Goal: Navigation & Orientation: Find specific page/section

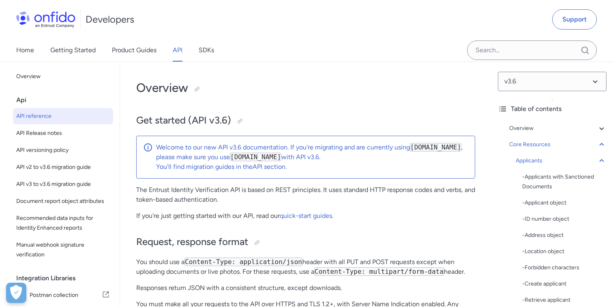
select select "http"
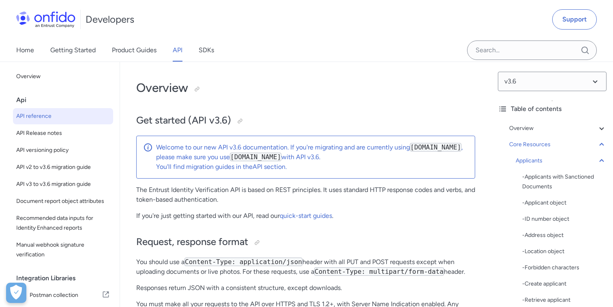
select select "http"
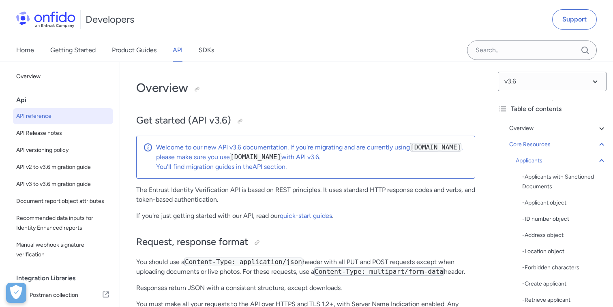
select select "http"
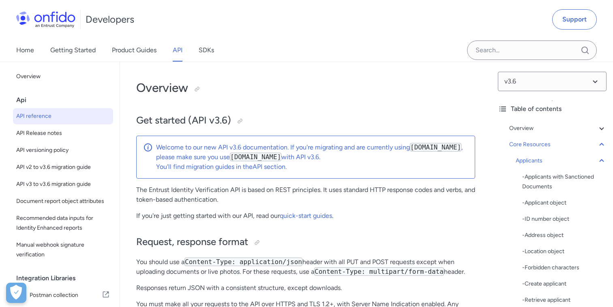
select select "http"
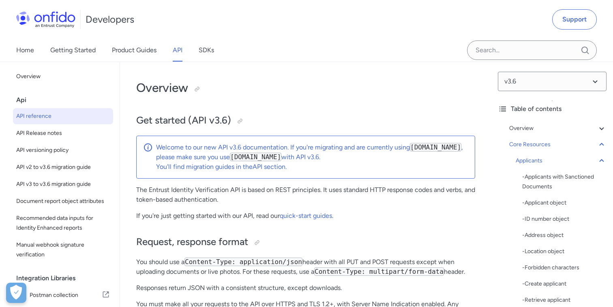
select select "http"
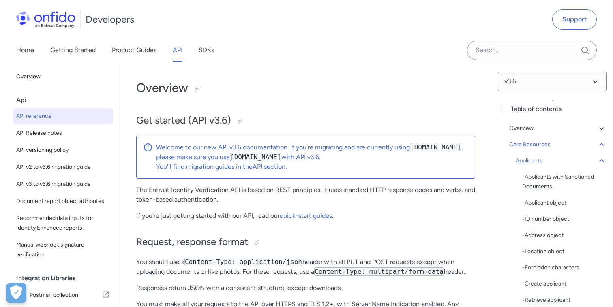
select select "http"
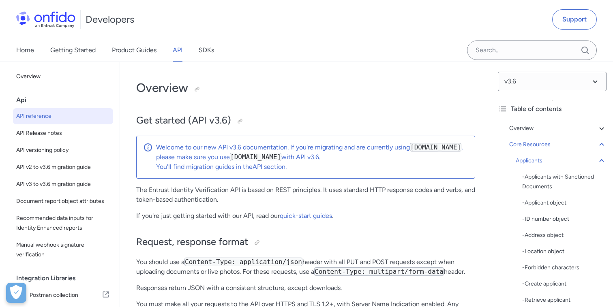
select select "http"
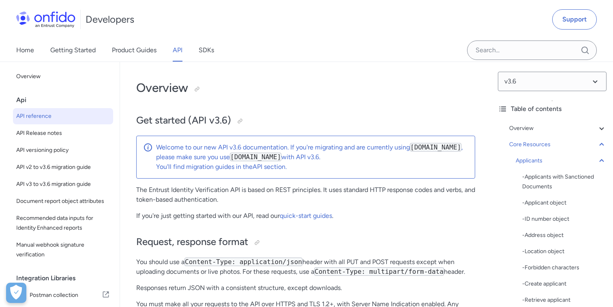
select select "http"
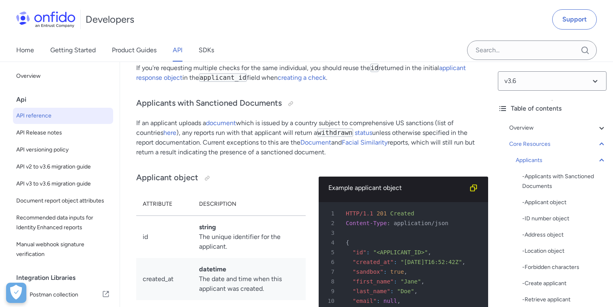
scroll to position [8979, 0]
